Goal: Communication & Community: Answer question/provide support

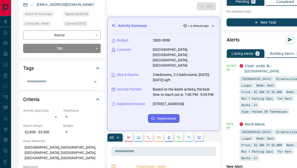
scroll to position [58, 0]
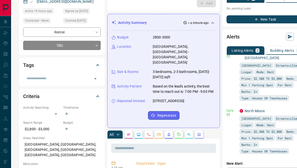
click at [247, 42] on div "Alerts" at bounding box center [264, 37] width 77 height 12
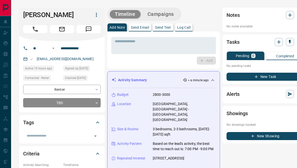
scroll to position [0, 0]
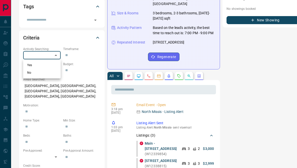
click at [58, 56] on div at bounding box center [148, 84] width 297 height 168
click at [87, 54] on input "text" at bounding box center [81, 55] width 37 height 8
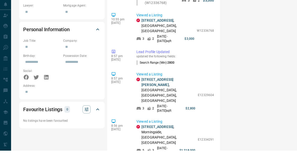
scroll to position [304, 0]
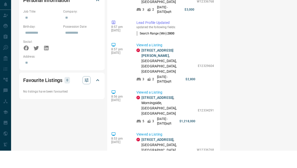
click at [87, 96] on icon "button" at bounding box center [87, 98] width 4 height 4
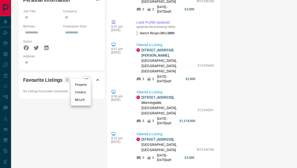
click at [96, 113] on div at bounding box center [148, 84] width 297 height 168
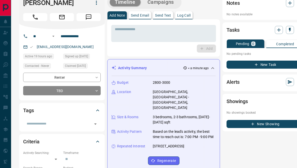
scroll to position [0, 0]
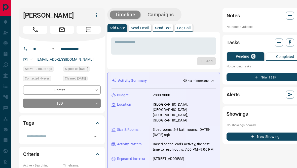
click at [276, 56] on p "Completed" at bounding box center [285, 57] width 18 height 4
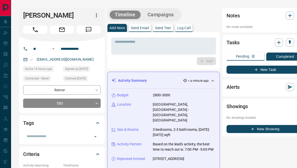
click at [246, 58] on button "Pending 0" at bounding box center [245, 56] width 37 height 9
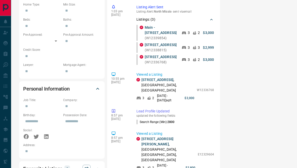
scroll to position [232, 0]
click at [168, 82] on link "[STREET_ADDRESS]" at bounding box center [157, 80] width 32 height 4
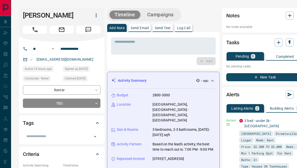
scroll to position [0, 0]
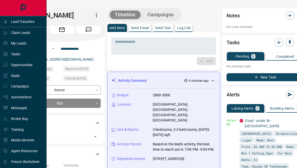
click at [4, 110] on icon at bounding box center [6, 108] width 4 height 4
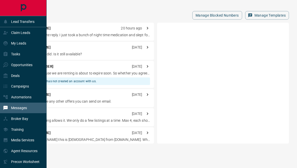
click at [13, 110] on p "Messages" at bounding box center [19, 108] width 16 height 4
click at [64, 14] on div "Manage Blocked Numbers Manage Templates" at bounding box center [154, 15] width 270 height 9
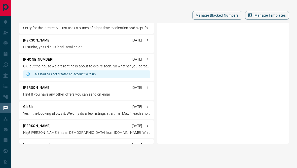
scroll to position [7, 0]
click at [29, 45] on p "Hi sunita, yes I did. Is it still available?" at bounding box center [86, 47] width 127 height 5
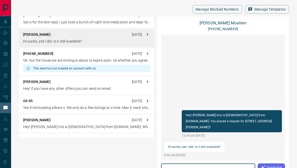
scroll to position [5, 0]
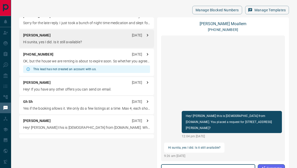
click at [226, 22] on link "[PERSON_NAME]" at bounding box center [222, 23] width 47 height 5
